Goal: Task Accomplishment & Management: Manage account settings

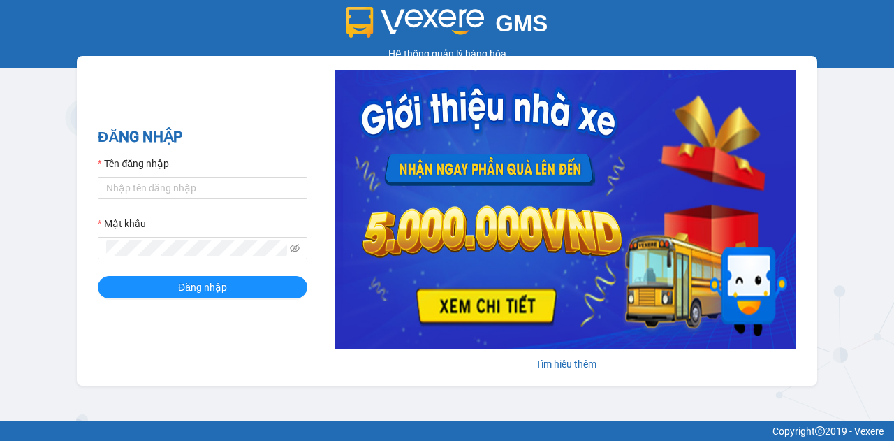
click at [214, 175] on div "Tên đăng nhập" at bounding box center [203, 166] width 210 height 21
click at [207, 192] on input "Tên đăng nhập" at bounding box center [203, 188] width 210 height 22
type input "truongphucuong.vxr"
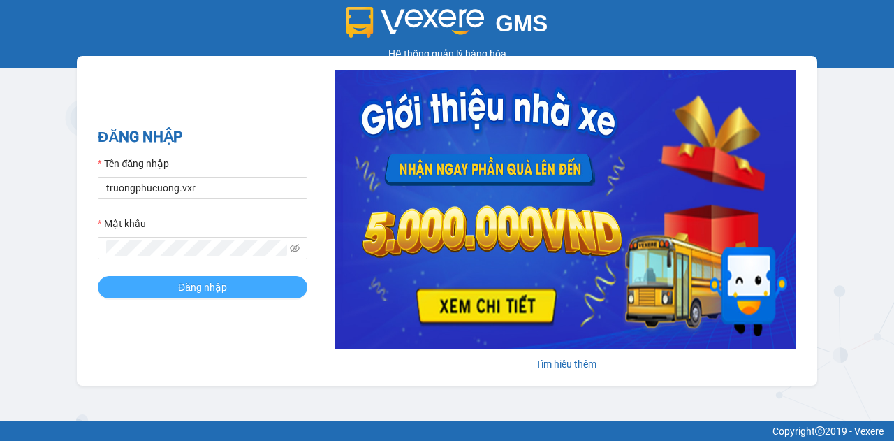
click at [210, 293] on span "Đăng nhập" at bounding box center [202, 287] width 49 height 15
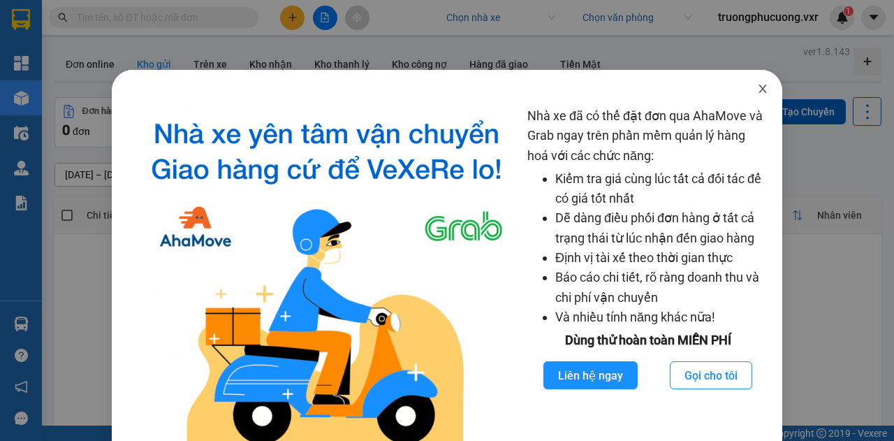
click at [757, 90] on icon "close" at bounding box center [762, 88] width 11 height 11
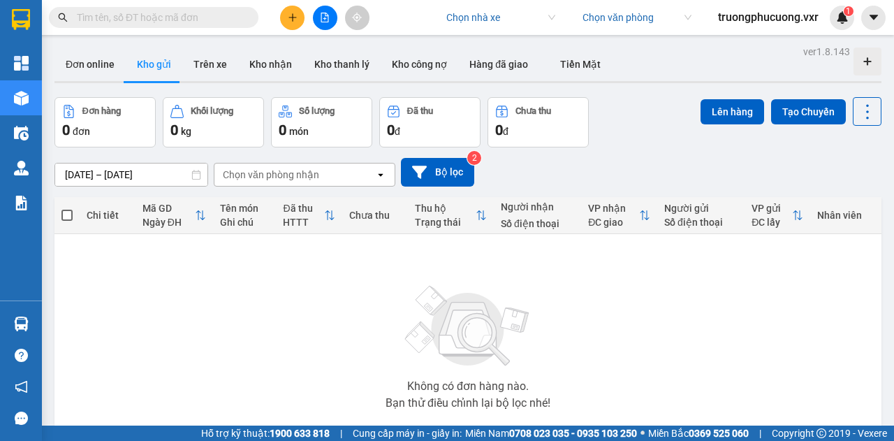
click at [505, 15] on input "search" at bounding box center [496, 17] width 99 height 21
type input "thanh phong"
click at [507, 50] on div "Thanh Phong" at bounding box center [497, 45] width 109 height 15
click at [864, 17] on button at bounding box center [874, 18] width 24 height 24
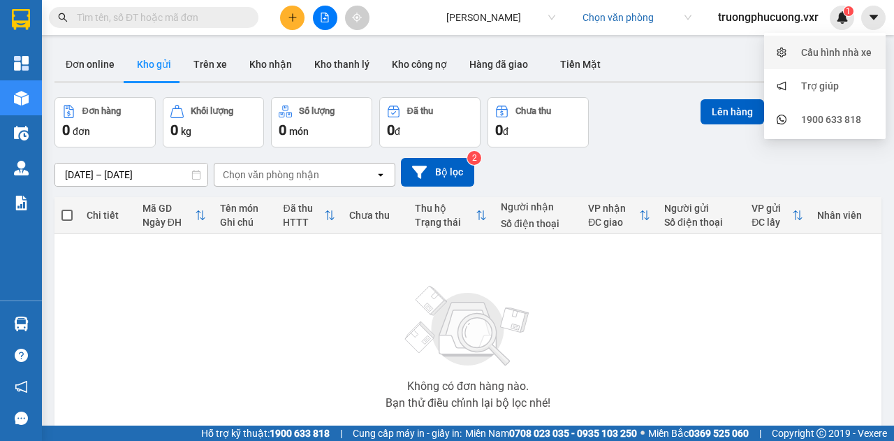
click at [825, 56] on div "Cấu hình nhà xe" at bounding box center [837, 52] width 71 height 15
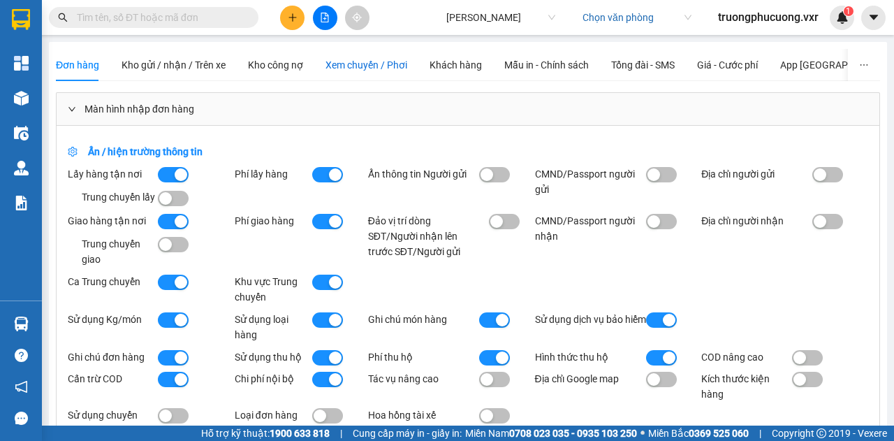
click at [366, 63] on span "Xem chuyến / Phơi" at bounding box center [367, 64] width 82 height 11
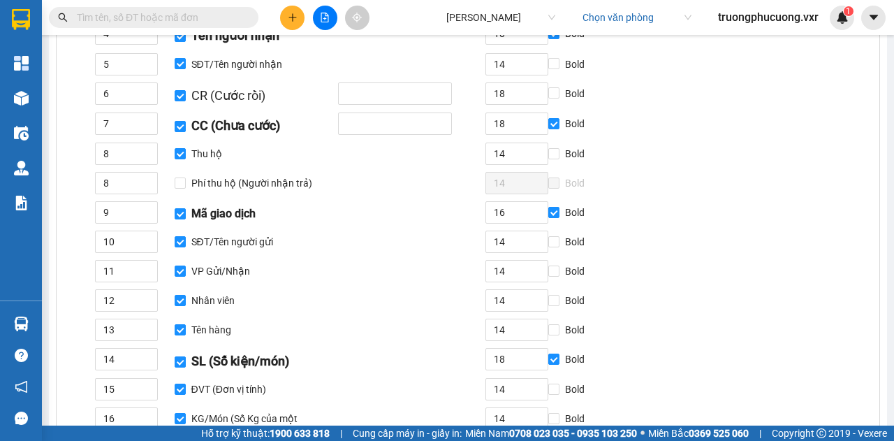
scroll to position [150, 0]
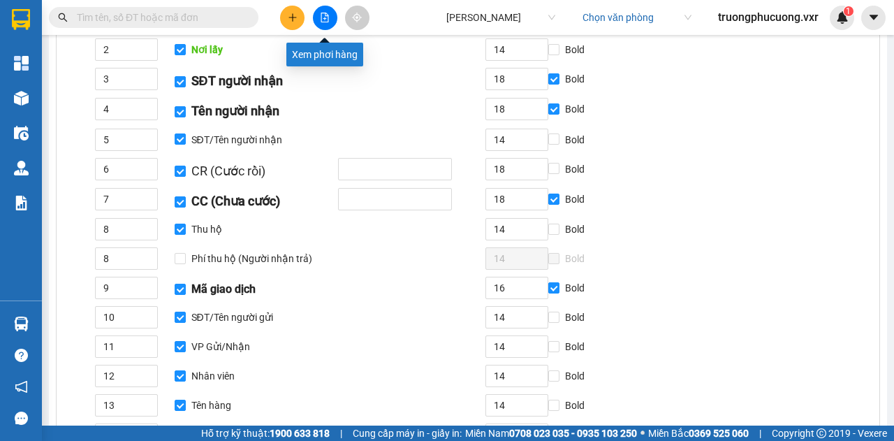
drag, startPoint x: 329, startPoint y: 12, endPoint x: 317, endPoint y: 17, distance: 12.8
click at [317, 17] on button at bounding box center [325, 18] width 24 height 24
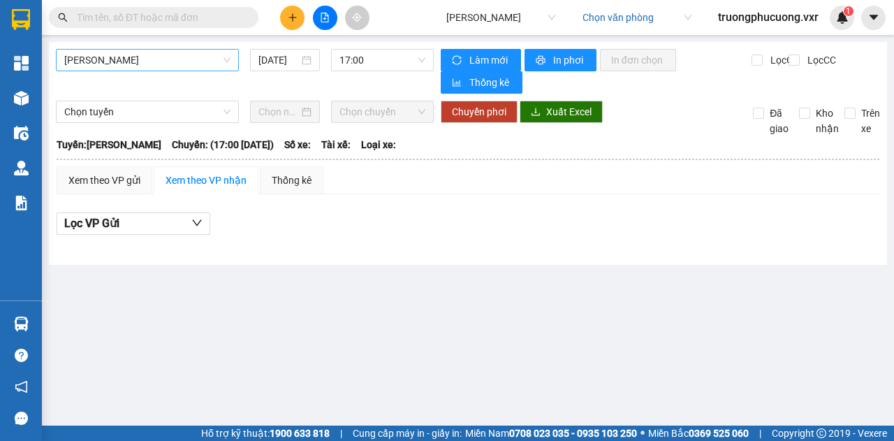
click at [143, 68] on span "Hà Tiên - Vũng Tàu" at bounding box center [147, 60] width 166 height 21
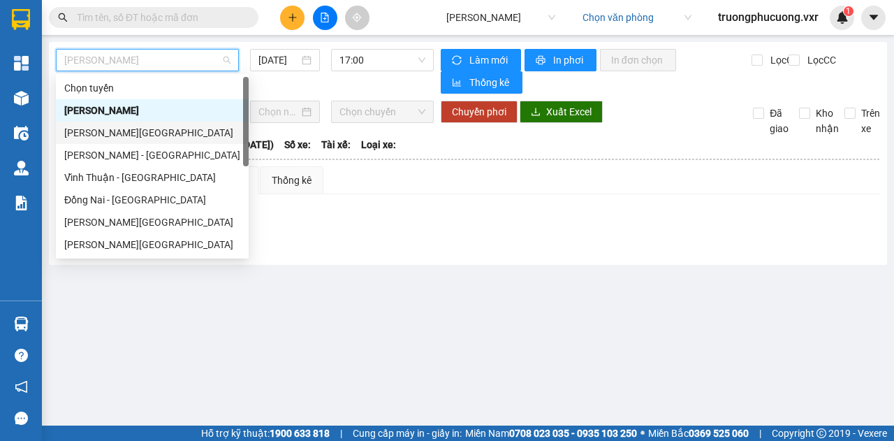
click at [148, 133] on div "Vĩnh Thuận - Bảo Lộc" at bounding box center [152, 132] width 176 height 15
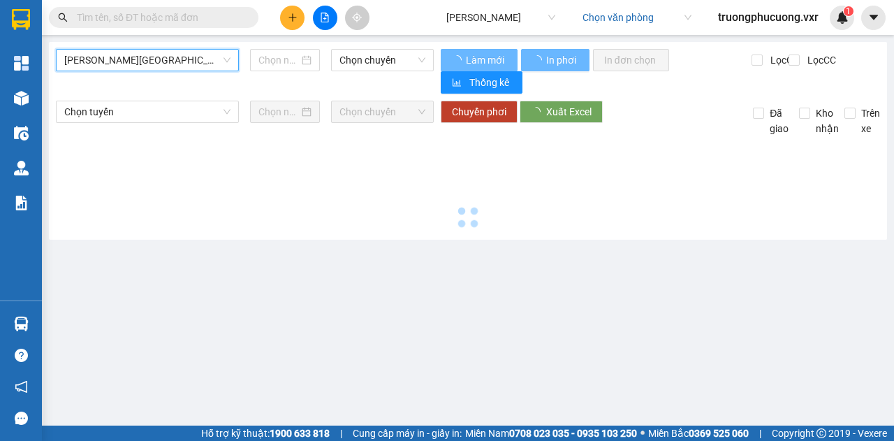
type input "11/09/2025"
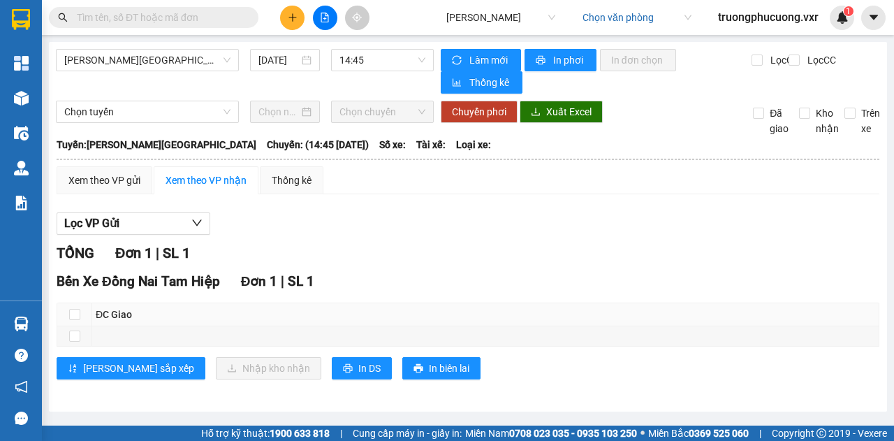
click at [166, 71] on div "Vĩnh Thuận - Bảo Lộc 11/09/2025 14:45" at bounding box center [245, 71] width 378 height 45
click at [167, 61] on span "Vĩnh Thuận - Bảo Lộc" at bounding box center [147, 60] width 166 height 21
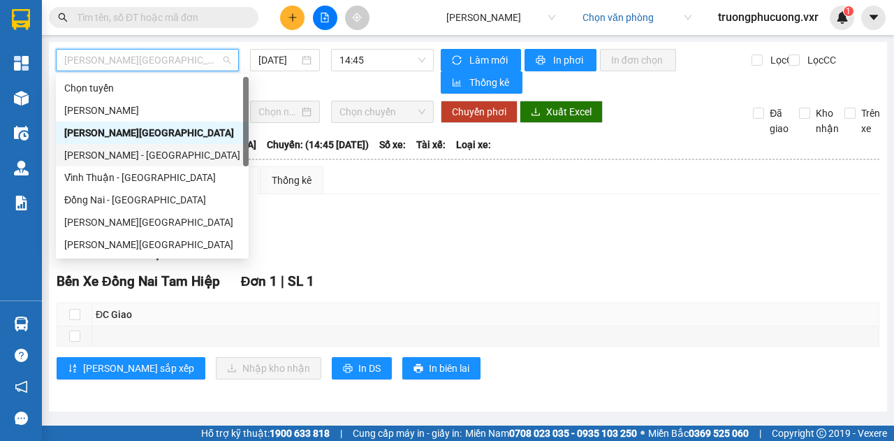
click at [138, 157] on div "Bảo Lộc - Vĩnh Thuận" at bounding box center [152, 154] width 176 height 15
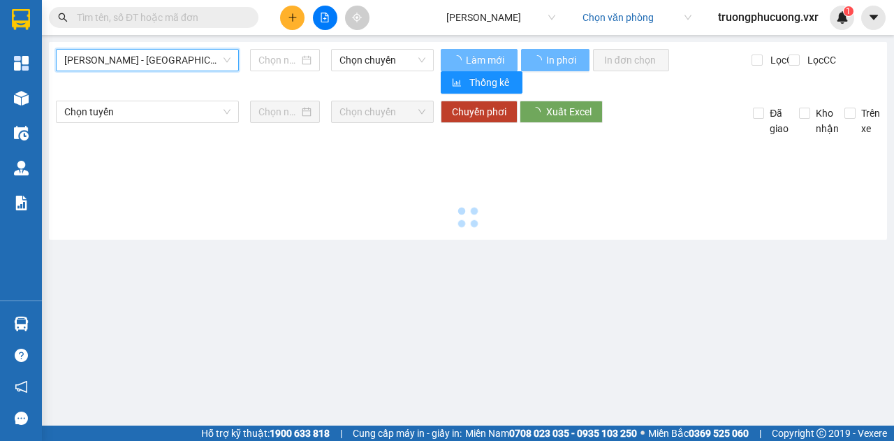
type input "11/09/2025"
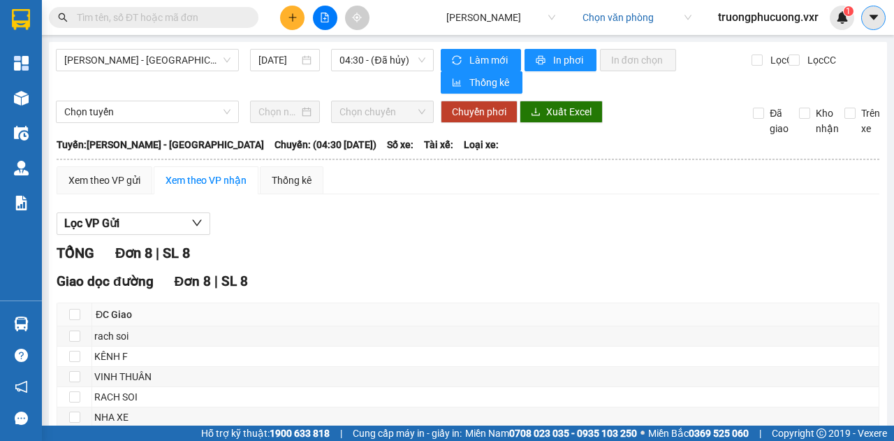
click at [876, 15] on icon "caret-down" at bounding box center [874, 17] width 13 height 13
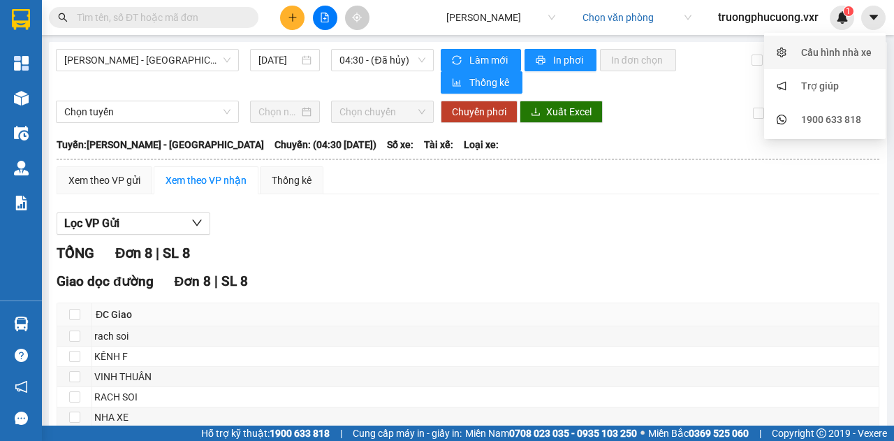
click at [802, 45] on div "Cấu hình nhà xe" at bounding box center [837, 52] width 71 height 15
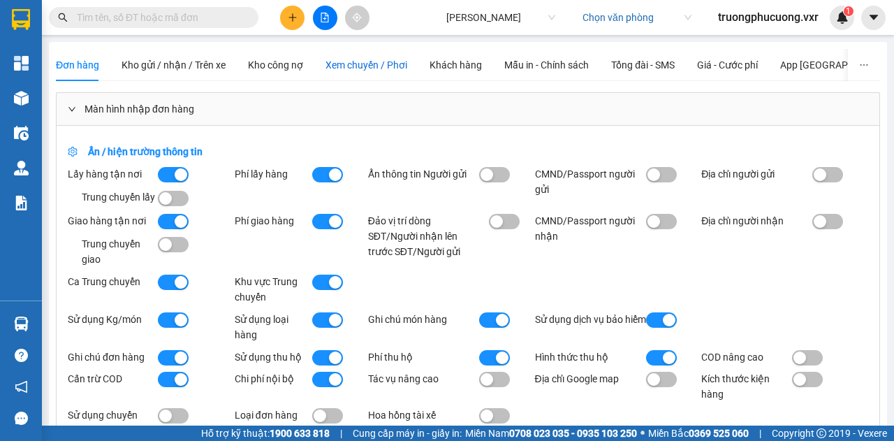
click at [371, 69] on span "Xem chuyến / Phơi" at bounding box center [367, 64] width 82 height 11
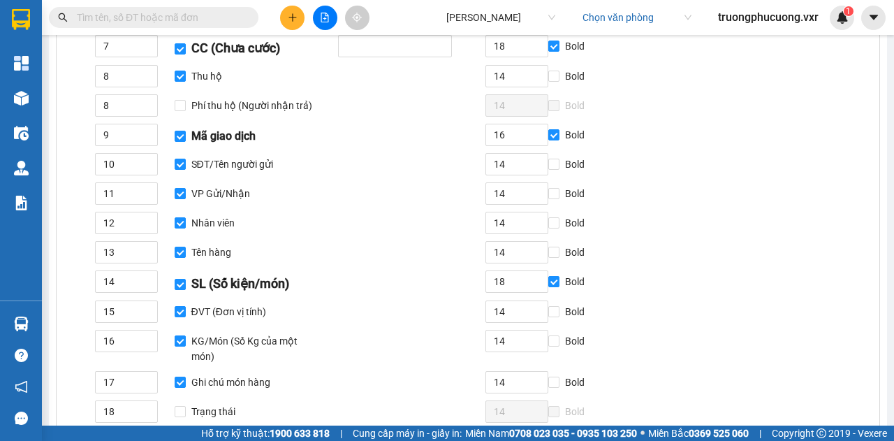
scroll to position [238, 0]
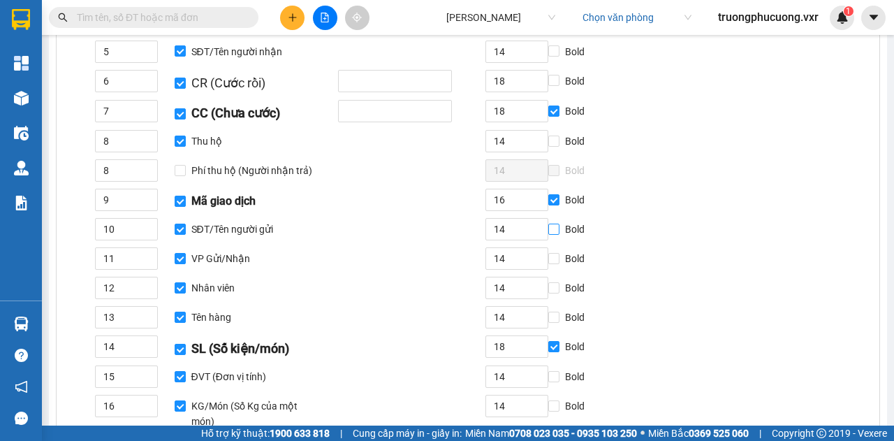
click at [553, 229] on input "Bold" at bounding box center [554, 229] width 11 height 11
checkbox input "true"
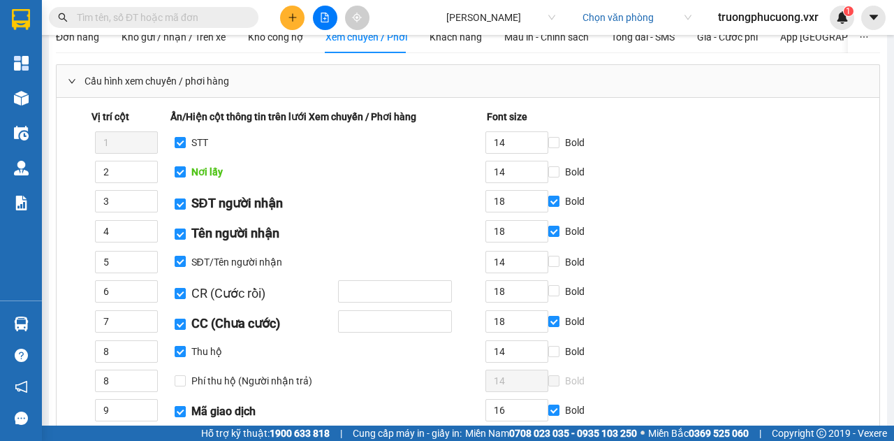
scroll to position [29, 0]
click at [327, 23] on button at bounding box center [325, 18] width 24 height 24
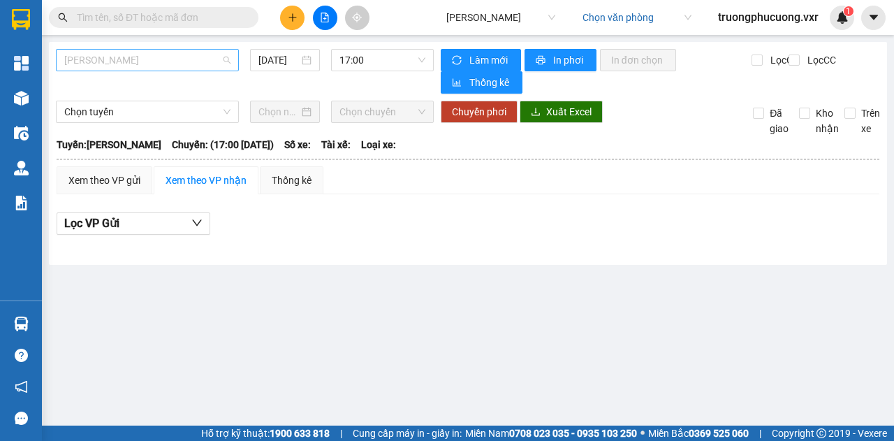
click at [203, 65] on span "Hà Tiên - Vũng Tàu" at bounding box center [147, 60] width 166 height 21
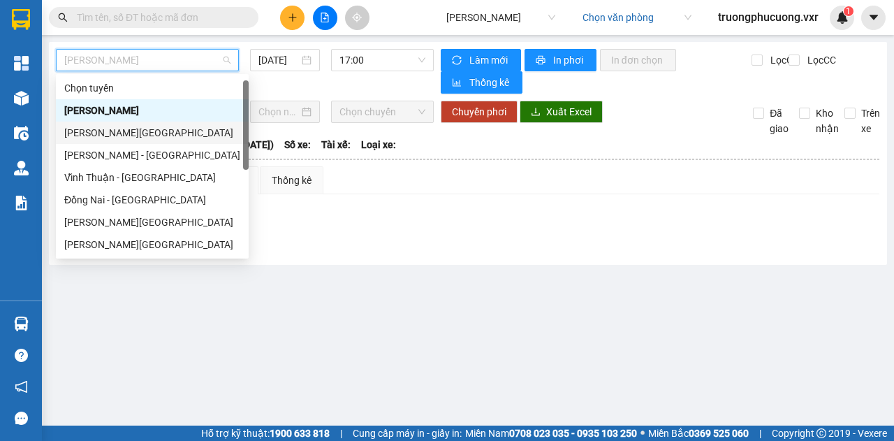
scroll to position [1, 0]
click at [181, 166] on div "Vĩnh Thuận - Đồng Nai" at bounding box center [152, 176] width 193 height 22
type input "11/09/2025"
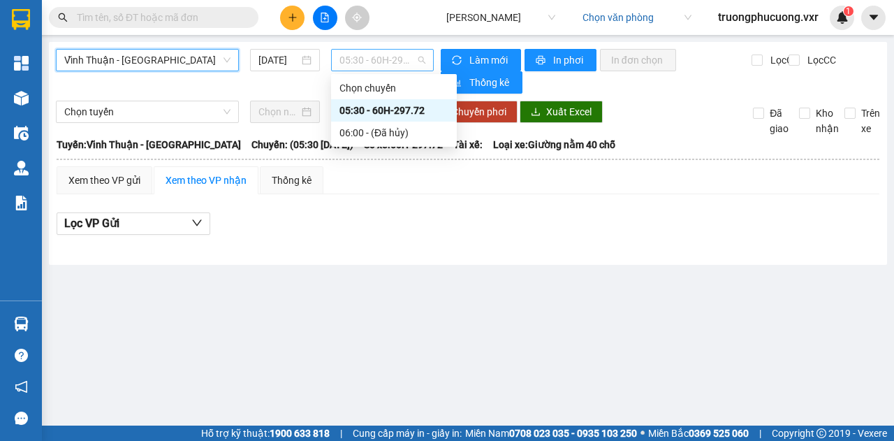
click at [377, 71] on div "05:30 - 60H-297.72" at bounding box center [382, 60] width 102 height 22
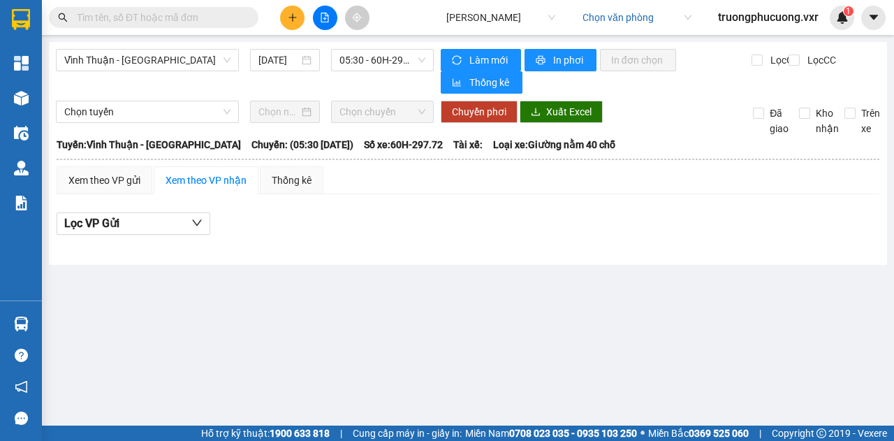
click at [109, 74] on div "Vĩnh Thuận - Đồng Nai 11/09/2025 05:30 - 60H-297.72" at bounding box center [245, 71] width 378 height 45
drag, startPoint x: 109, startPoint y: 74, endPoint x: 101, endPoint y: 57, distance: 19.1
click at [101, 57] on span "Vĩnh Thuận - Đồng Nai" at bounding box center [147, 60] width 166 height 21
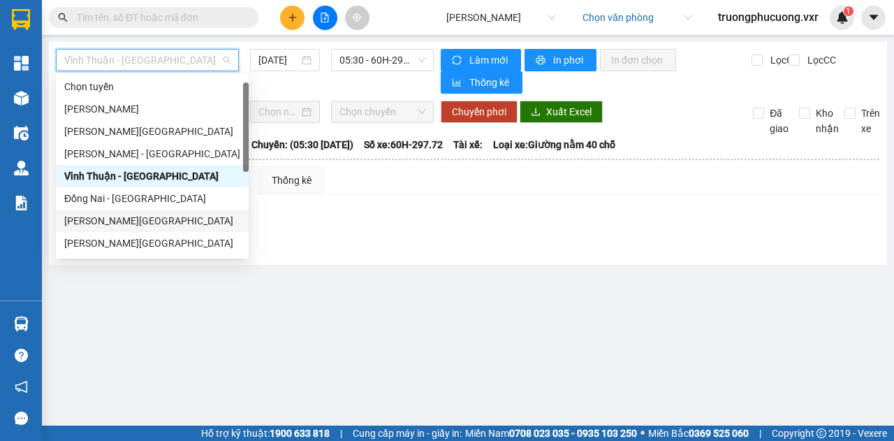
click at [103, 219] on div "Vũng Tàu - Hà Tiên" at bounding box center [152, 220] width 176 height 15
type input "11/09/2025"
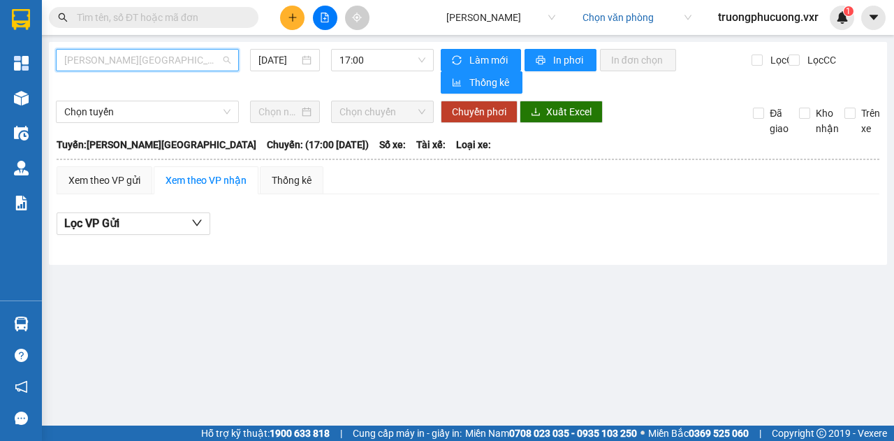
click at [177, 64] on span "Vũng Tàu - Hà Tiên" at bounding box center [147, 60] width 166 height 21
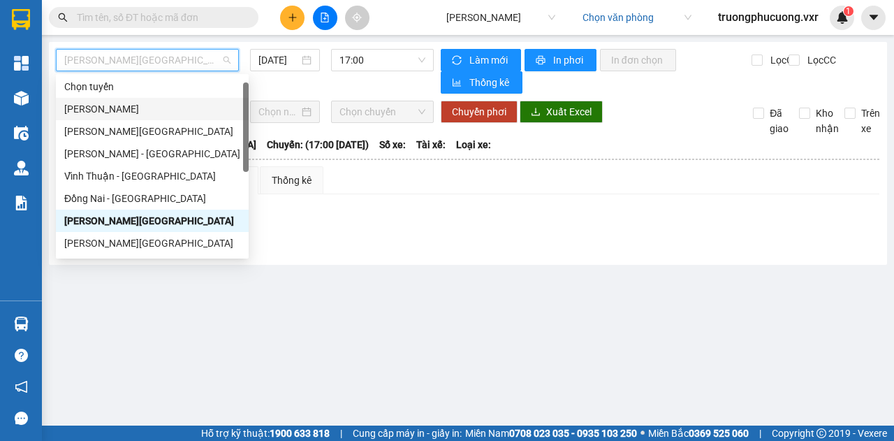
click at [155, 115] on div "Hà Tiên - Vũng Tàu" at bounding box center [152, 108] width 176 height 15
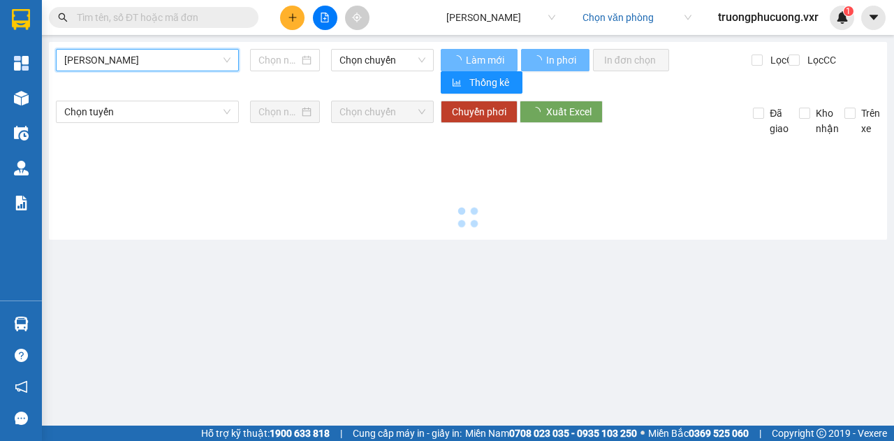
type input "11/09/2025"
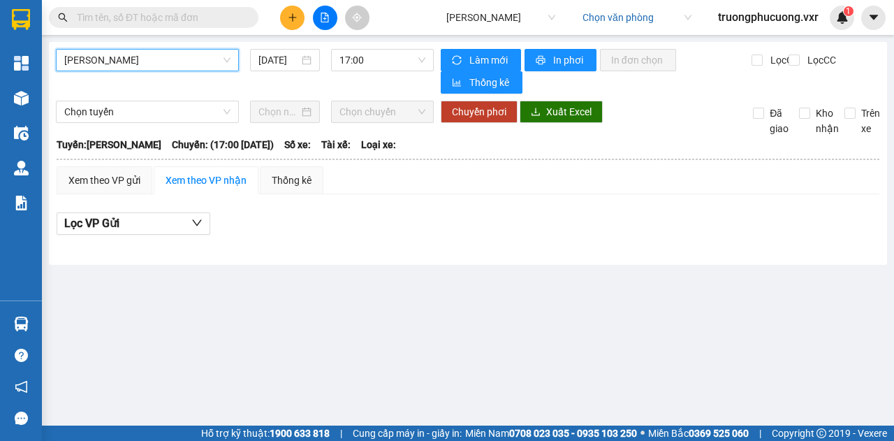
click at [189, 61] on span "Hà Tiên - Vũng Tàu" at bounding box center [147, 60] width 166 height 21
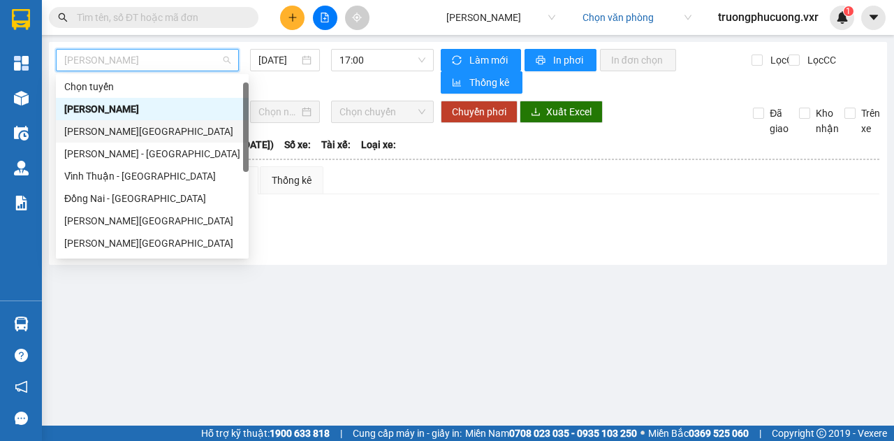
click at [146, 136] on div "Vĩnh Thuận - Bảo Lộc" at bounding box center [152, 131] width 176 height 15
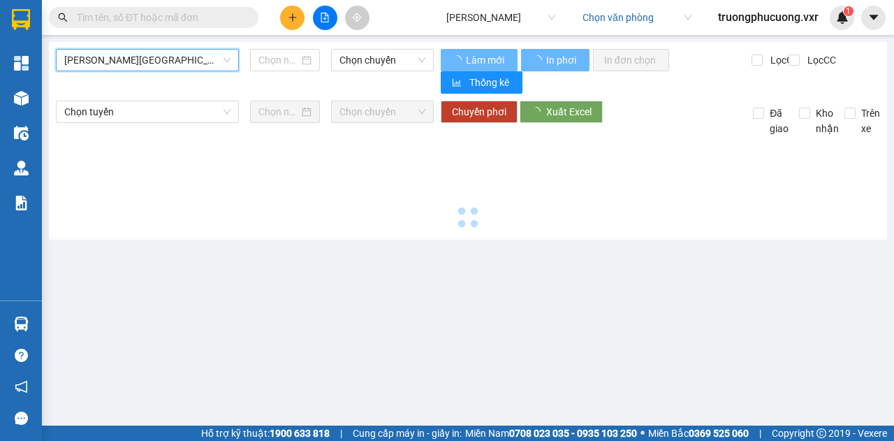
type input "11/09/2025"
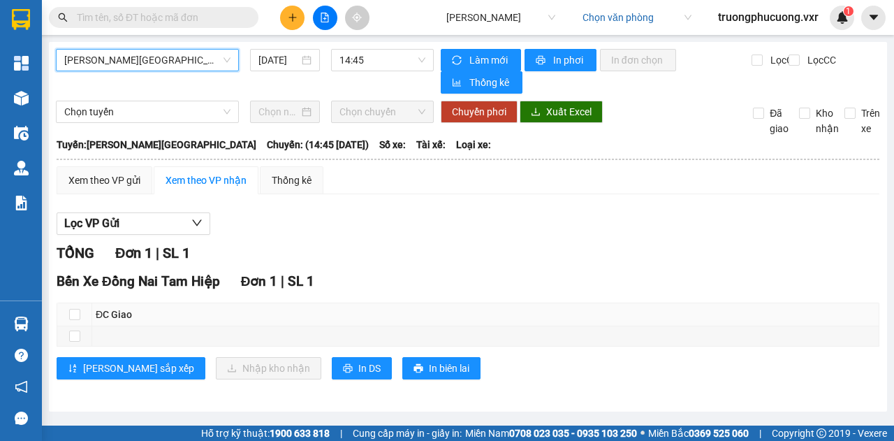
click at [163, 43] on div "Vĩnh Thuận - Bảo Lộc Vĩnh Thuận - Bảo Lộc 11/09/2025 14:45 Làm mới In phơi In đ…" at bounding box center [468, 227] width 839 height 370
click at [159, 66] on span "Vĩnh Thuận - Bảo Lộc" at bounding box center [147, 60] width 166 height 21
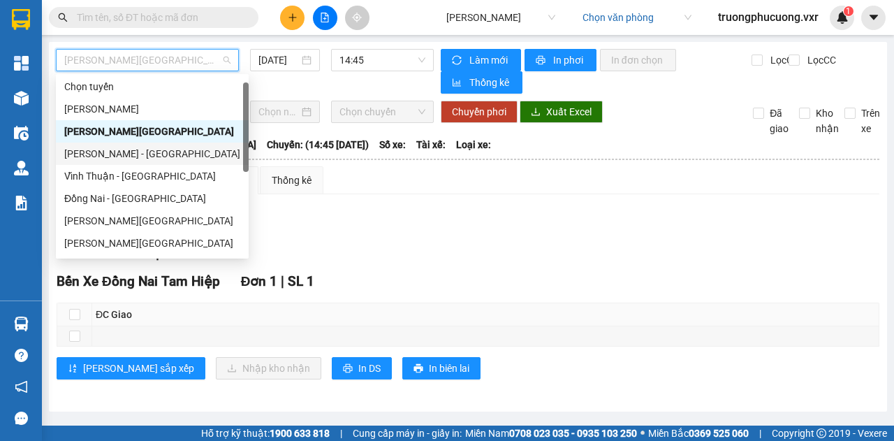
click at [138, 161] on div "Bảo Lộc - Vĩnh Thuận" at bounding box center [152, 154] width 193 height 22
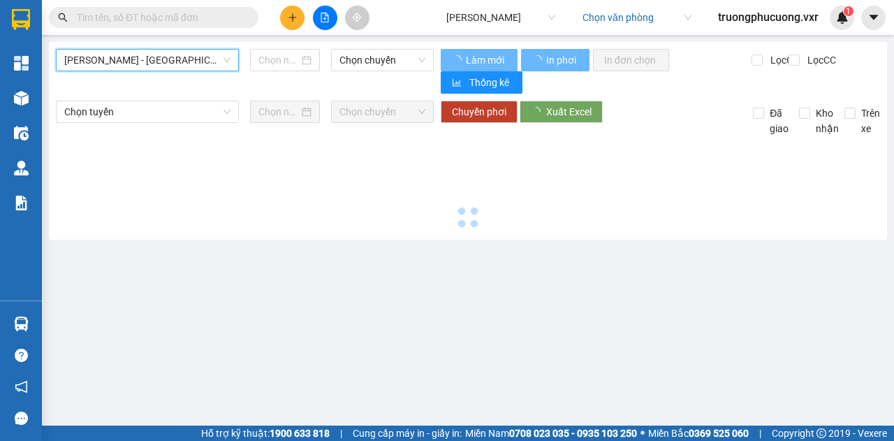
type input "11/09/2025"
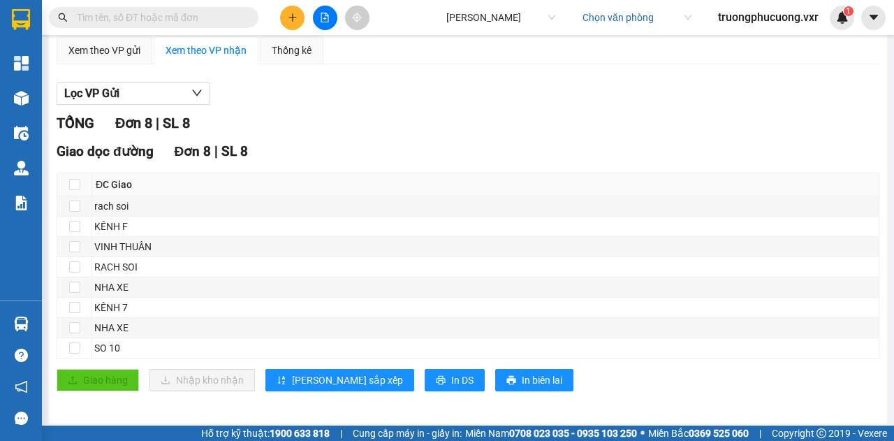
scroll to position [129, 0]
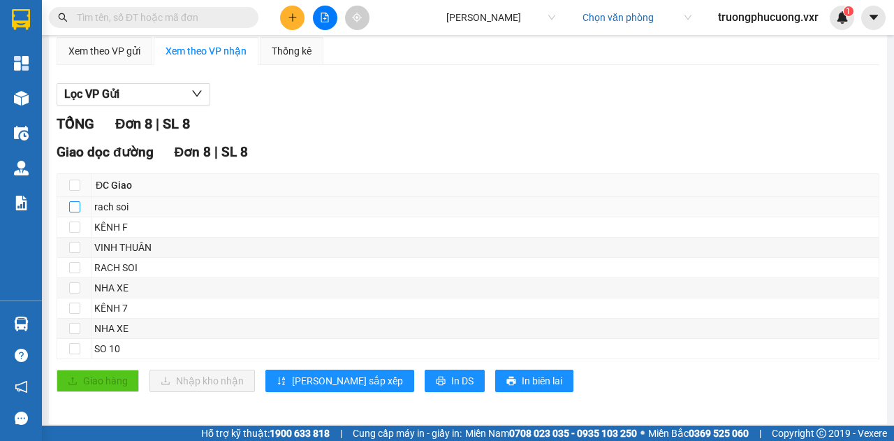
click at [78, 205] on input "checkbox" at bounding box center [74, 206] width 11 height 11
checkbox input "true"
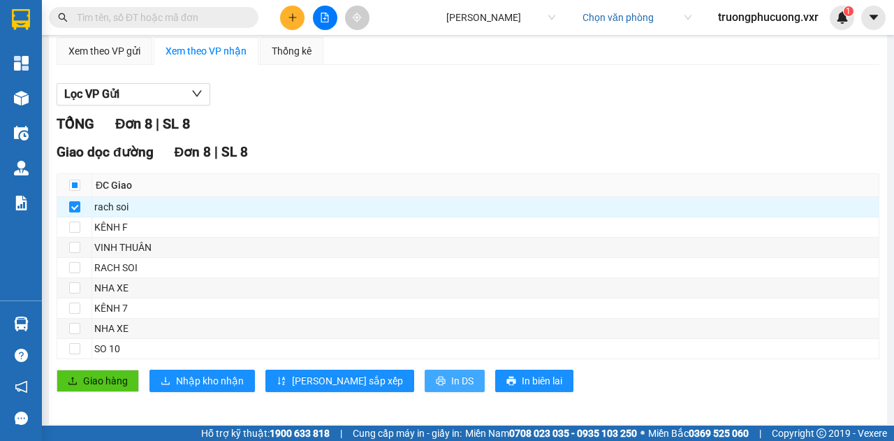
click at [451, 382] on span "In DS" at bounding box center [462, 380] width 22 height 15
click at [318, 23] on button at bounding box center [325, 18] width 24 height 24
click at [865, 23] on button at bounding box center [874, 18] width 24 height 24
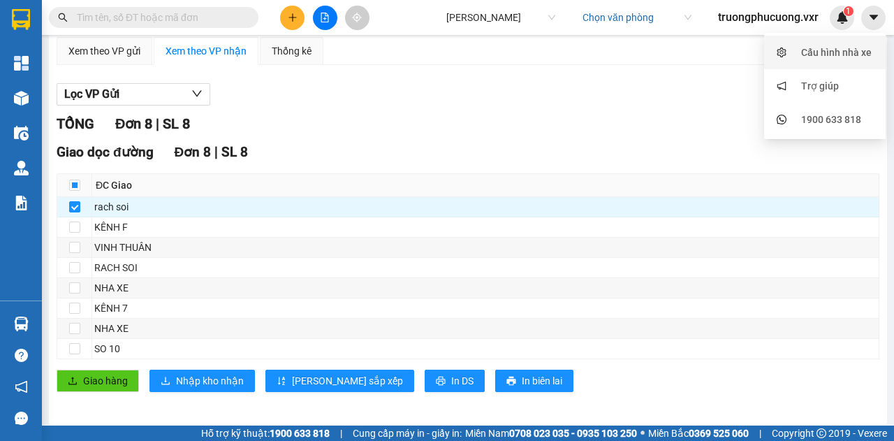
click at [843, 51] on div "Cấu hình nhà xe" at bounding box center [837, 52] width 71 height 15
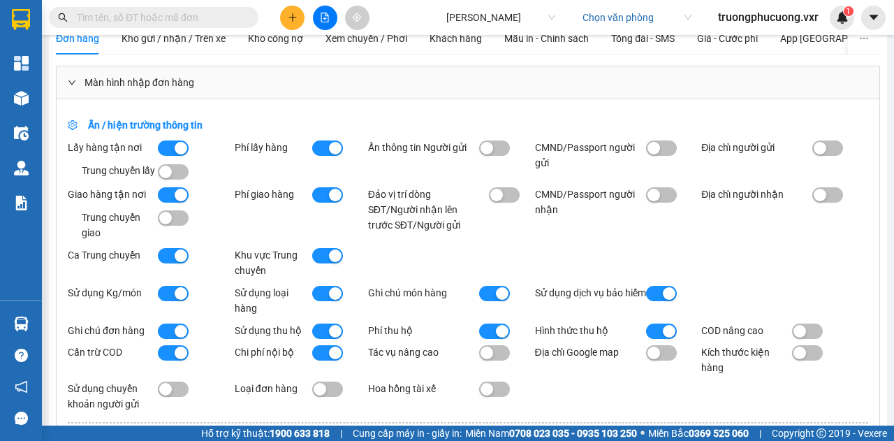
scroll to position [18, 0]
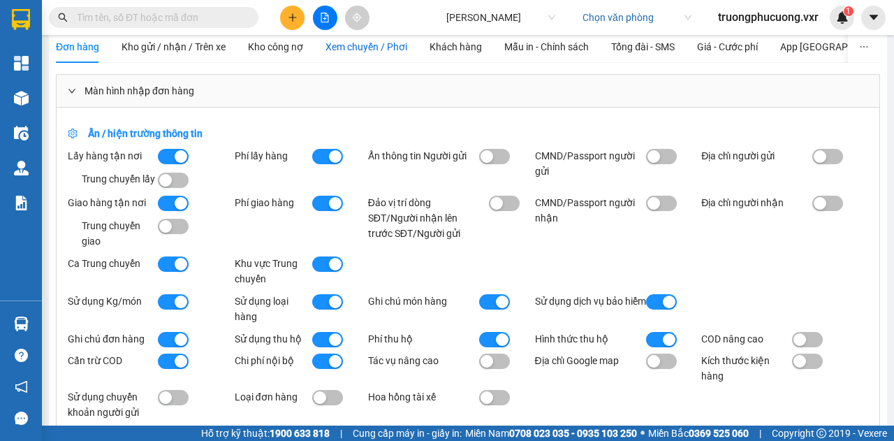
click at [335, 42] on span "Xem chuyến / Phơi" at bounding box center [367, 46] width 82 height 11
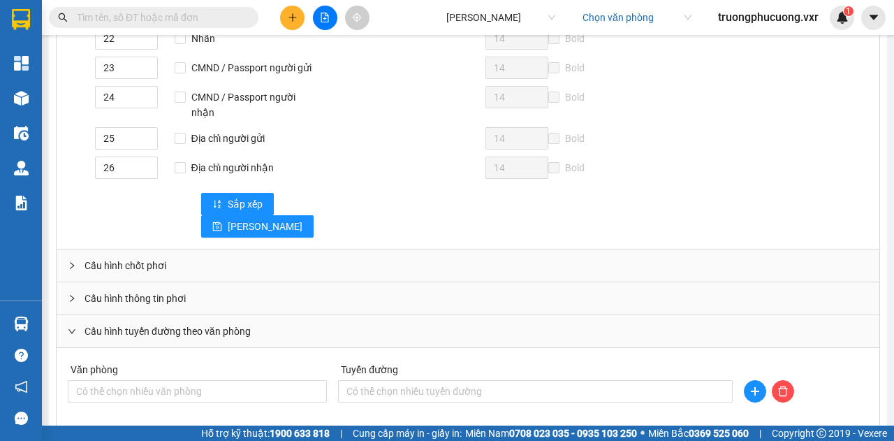
scroll to position [822, 0]
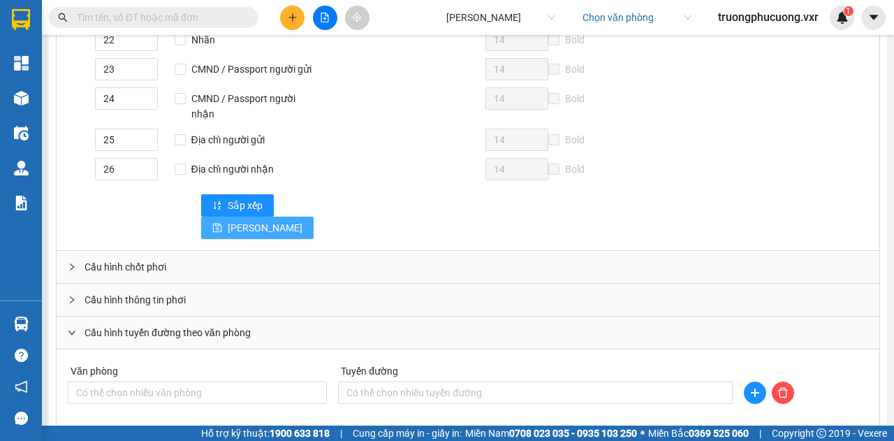
click at [303, 217] on button "Lưu" at bounding box center [257, 228] width 113 height 22
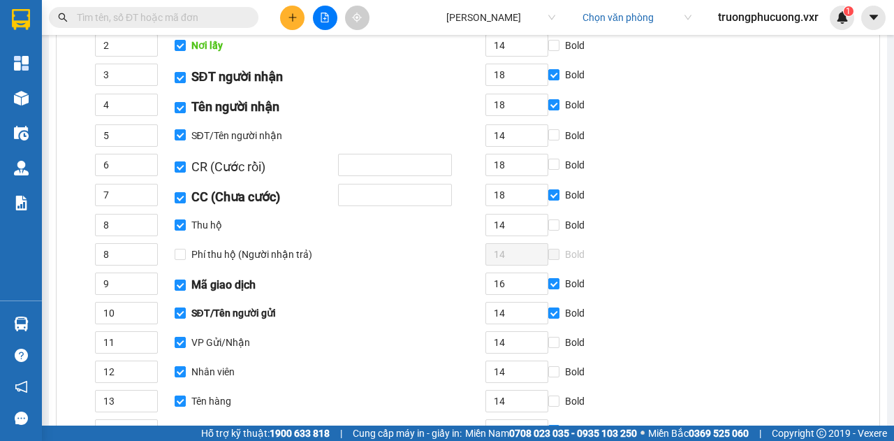
scroll to position [162, 0]
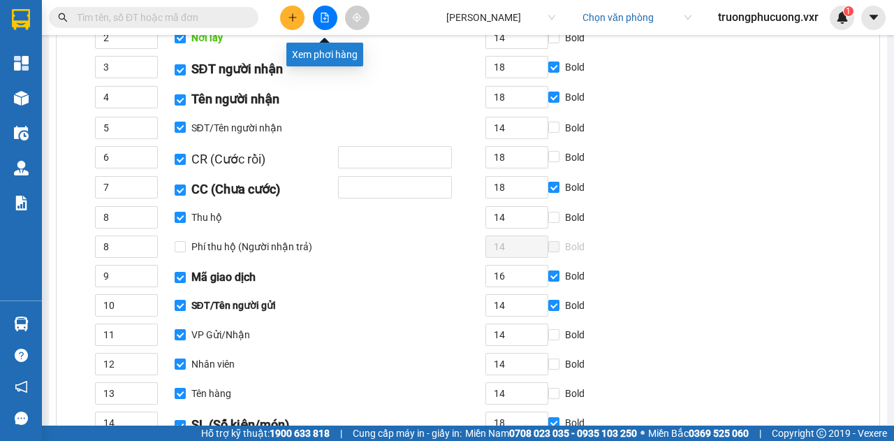
click at [324, 20] on icon "file-add" at bounding box center [325, 18] width 10 height 10
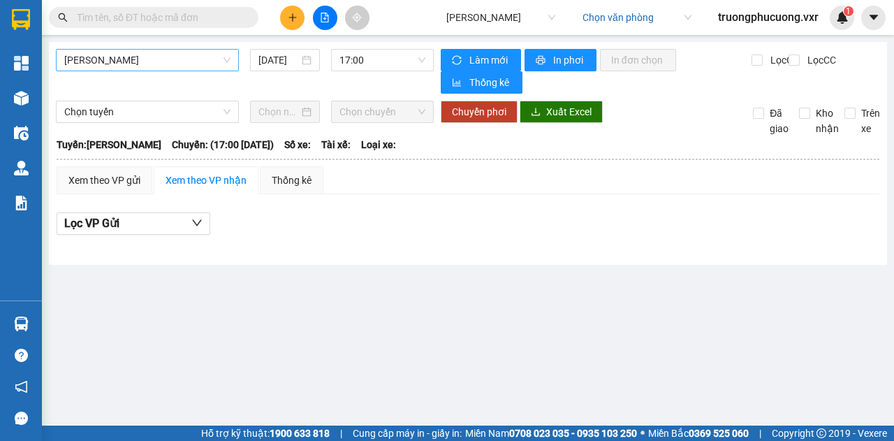
click at [177, 52] on span "Hà Tiên - Vũng Tàu" at bounding box center [147, 60] width 166 height 21
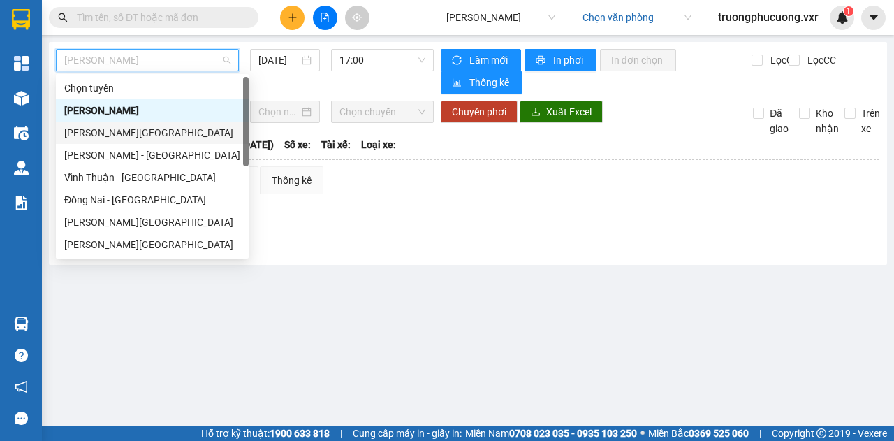
click at [134, 133] on div "Vĩnh Thuận - Bảo Lộc" at bounding box center [152, 132] width 176 height 15
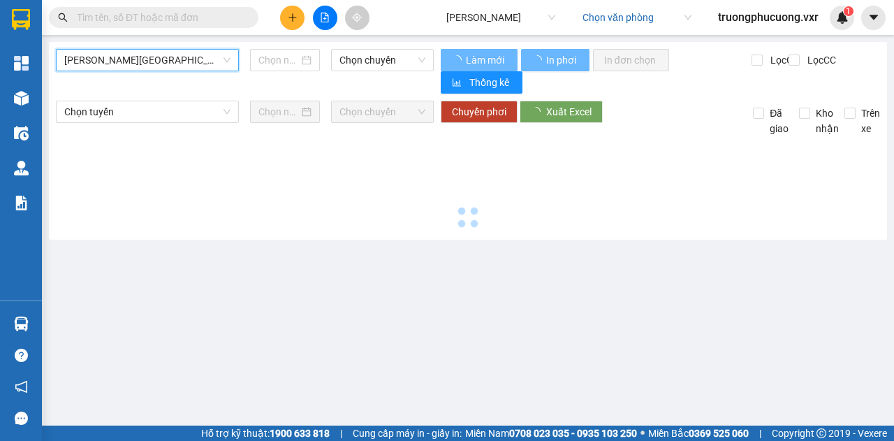
type input "11/09/2025"
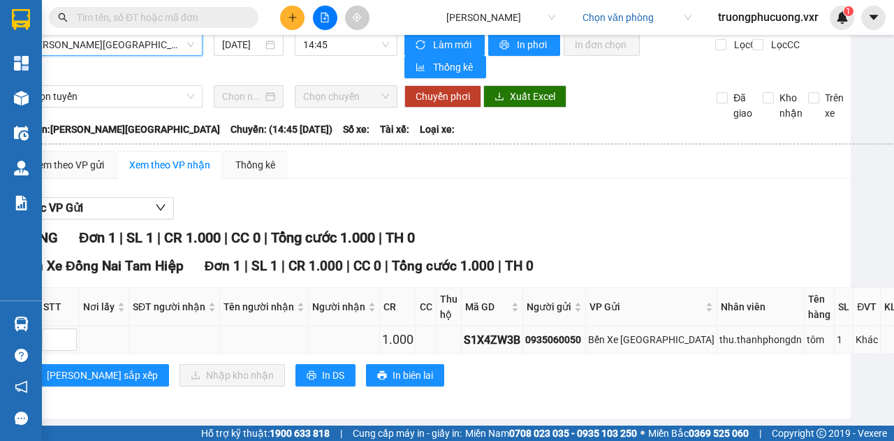
scroll to position [15, 0]
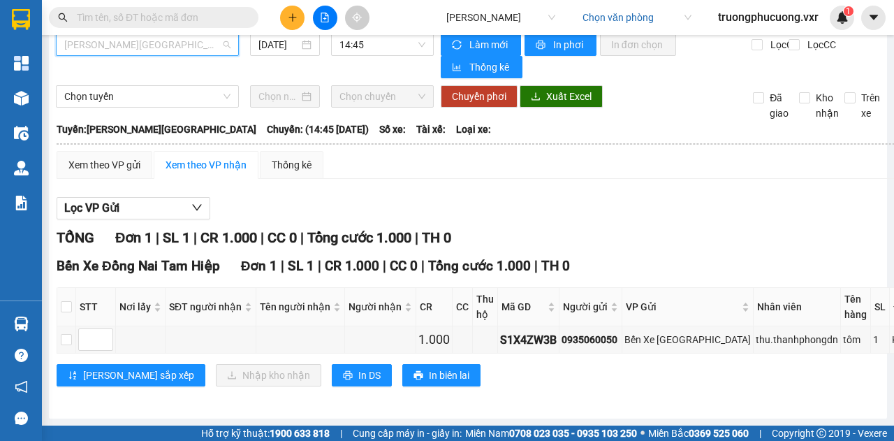
click at [174, 43] on span "Vĩnh Thuận - Bảo Lộc" at bounding box center [147, 44] width 166 height 21
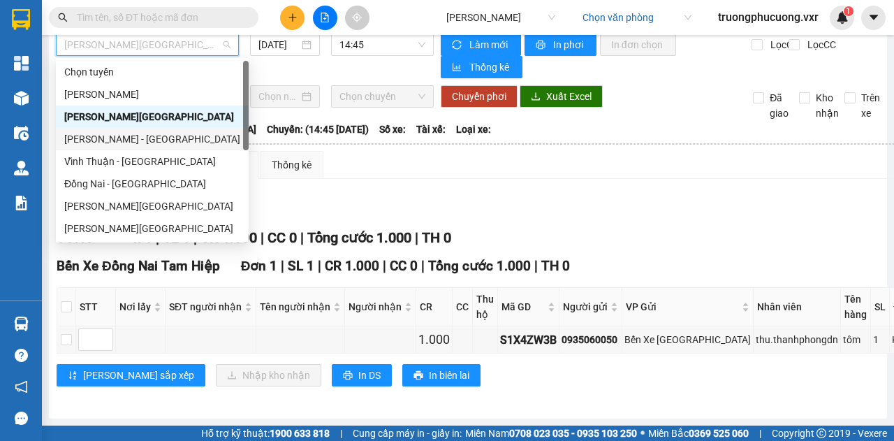
click at [147, 135] on div "Bảo Lộc - Vĩnh Thuận" at bounding box center [152, 138] width 176 height 15
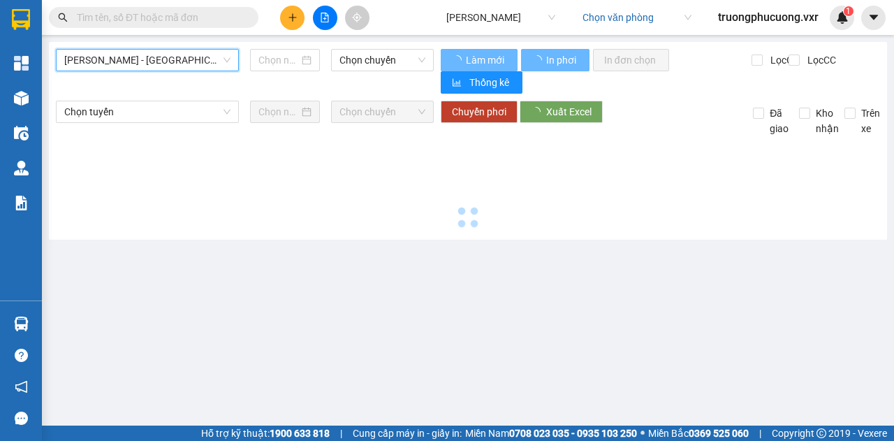
type input "11/09/2025"
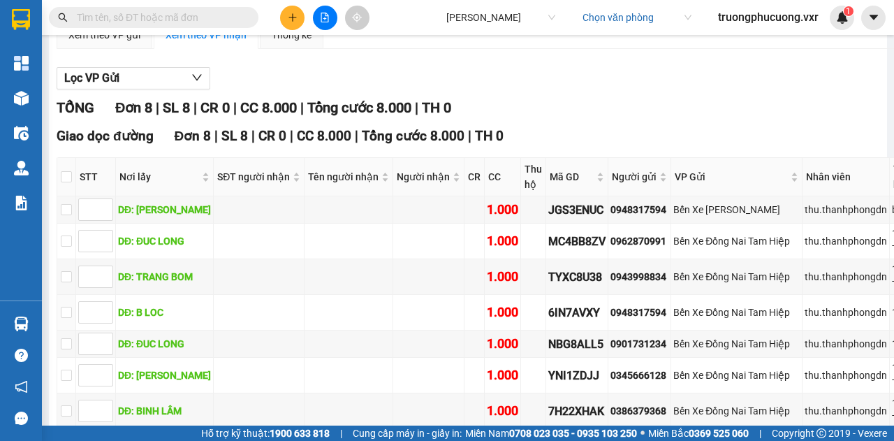
scroll to position [143, 0]
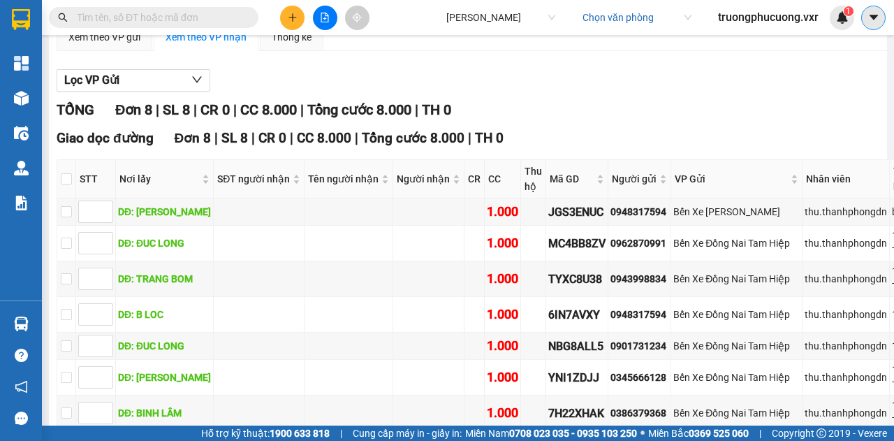
click at [873, 25] on button at bounding box center [874, 18] width 24 height 24
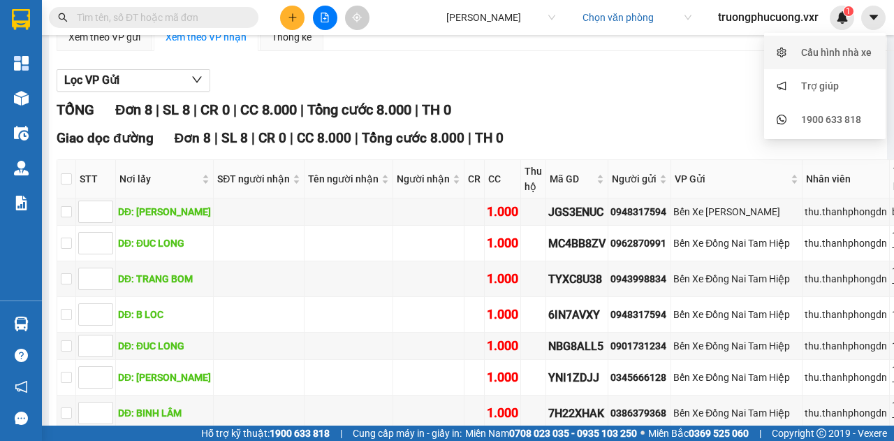
click at [825, 52] on div "Cấu hình nhà xe" at bounding box center [837, 52] width 71 height 15
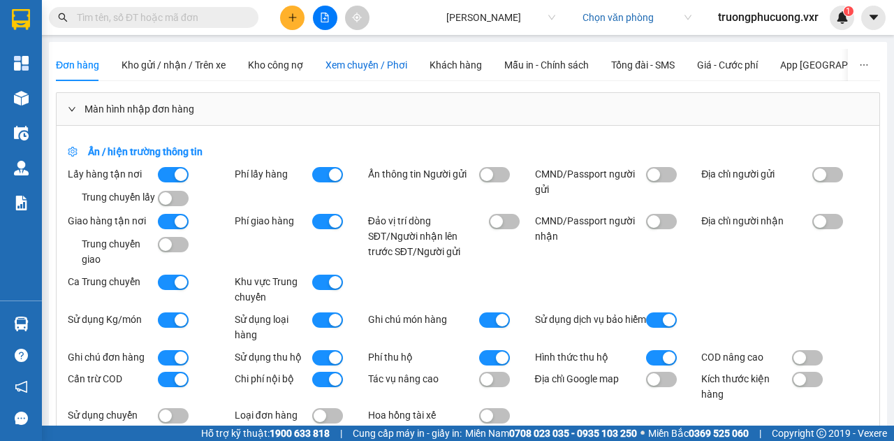
click at [338, 62] on span "Xem chuyến / Phơi" at bounding box center [367, 64] width 82 height 11
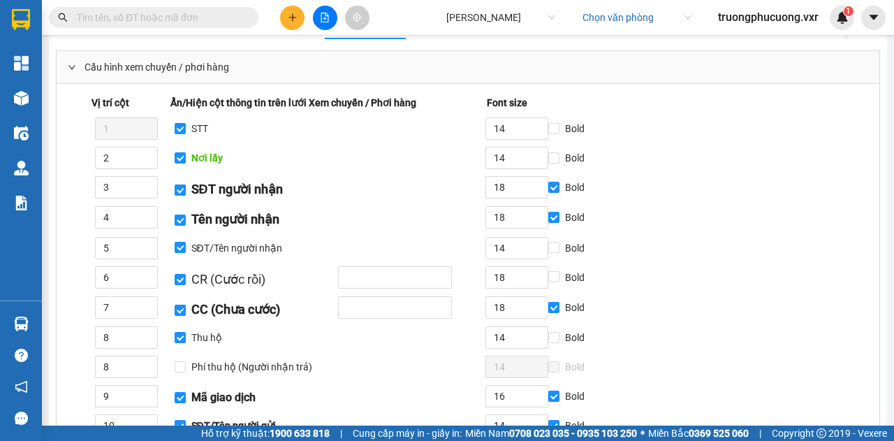
scroll to position [54, 0]
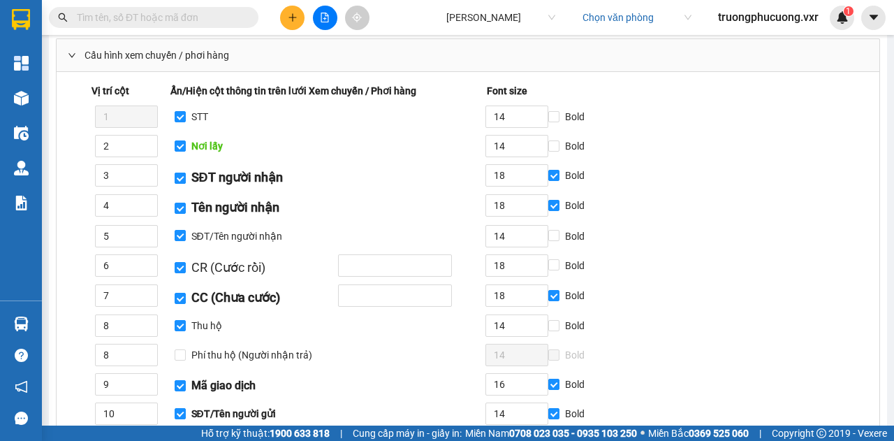
click at [176, 183] on label "SĐT người nhận" at bounding box center [232, 178] width 114 height 20
click at [176, 183] on input "SĐT người nhận" at bounding box center [180, 178] width 11 height 11
checkbox input "false"
click at [176, 208] on input "Tên người nhận" at bounding box center [180, 208] width 11 height 11
checkbox input "false"
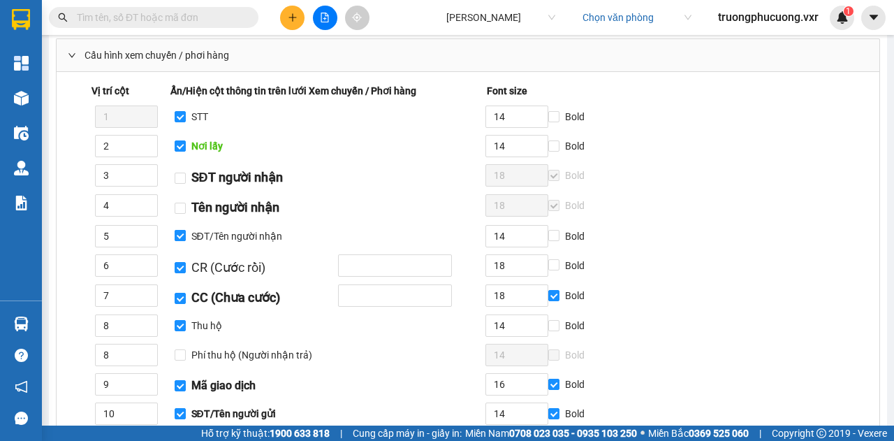
click at [175, 230] on input "SĐT/Tên người nhận" at bounding box center [180, 235] width 11 height 11
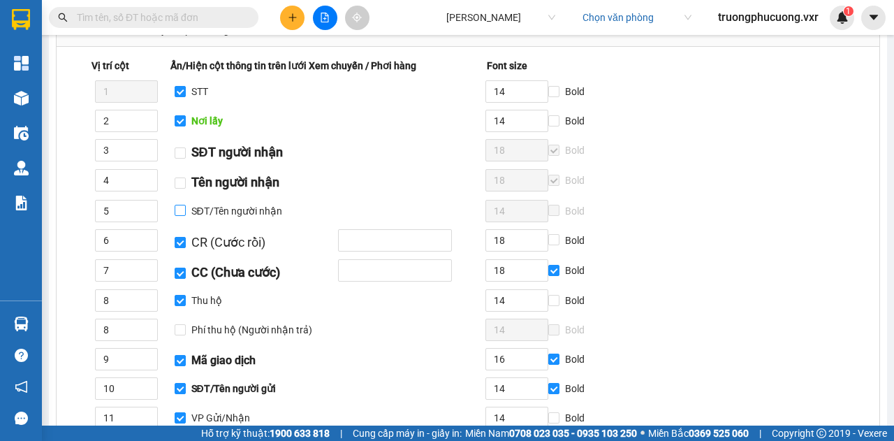
scroll to position [135, 0]
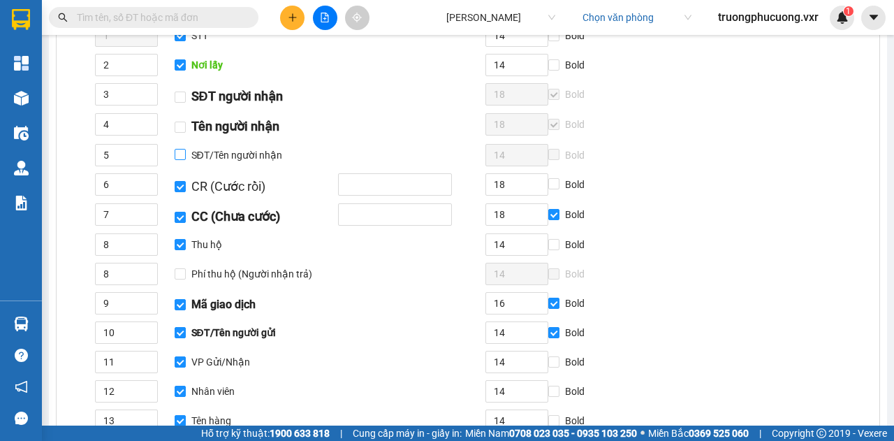
click at [182, 160] on label "SĐT/Tên người nhận" at bounding box center [231, 154] width 113 height 15
click at [182, 160] on input "SĐT/Tên người nhận" at bounding box center [180, 154] width 11 height 11
checkbox input "true"
click at [560, 158] on span "Bold" at bounding box center [575, 154] width 31 height 15
click at [558, 158] on input "Bold" at bounding box center [554, 154] width 11 height 11
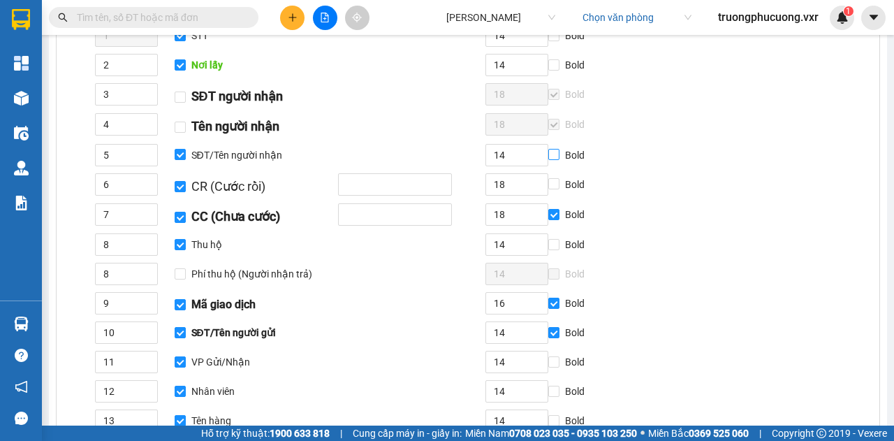
checkbox input "true"
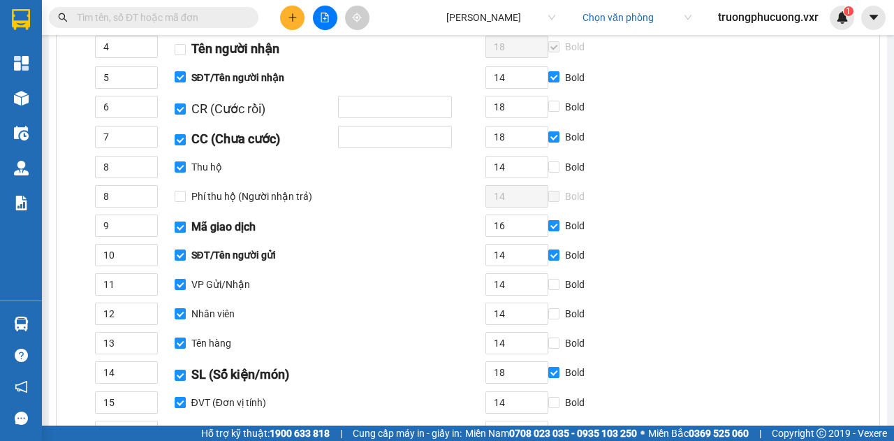
scroll to position [213, 0]
click at [182, 222] on input "Mã giao dịch" at bounding box center [180, 226] width 11 height 11
checkbox input "false"
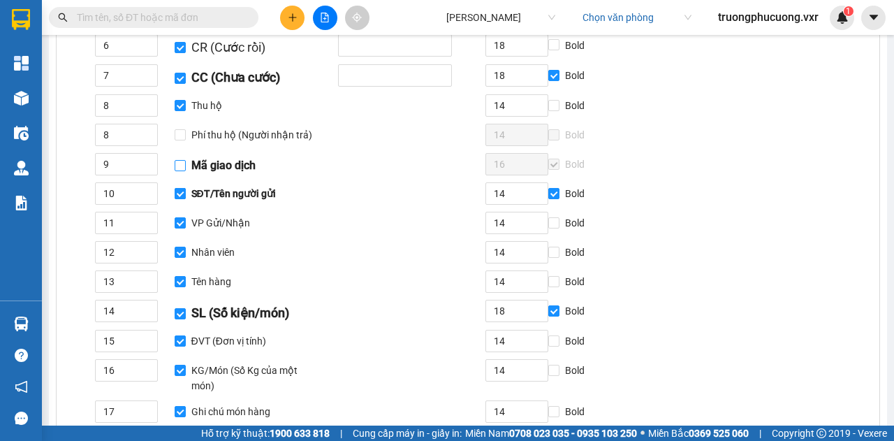
scroll to position [274, 0]
click at [179, 222] on input "VP Gửi/Nhận" at bounding box center [180, 222] width 11 height 11
checkbox input "false"
